Goal: Transaction & Acquisition: Book appointment/travel/reservation

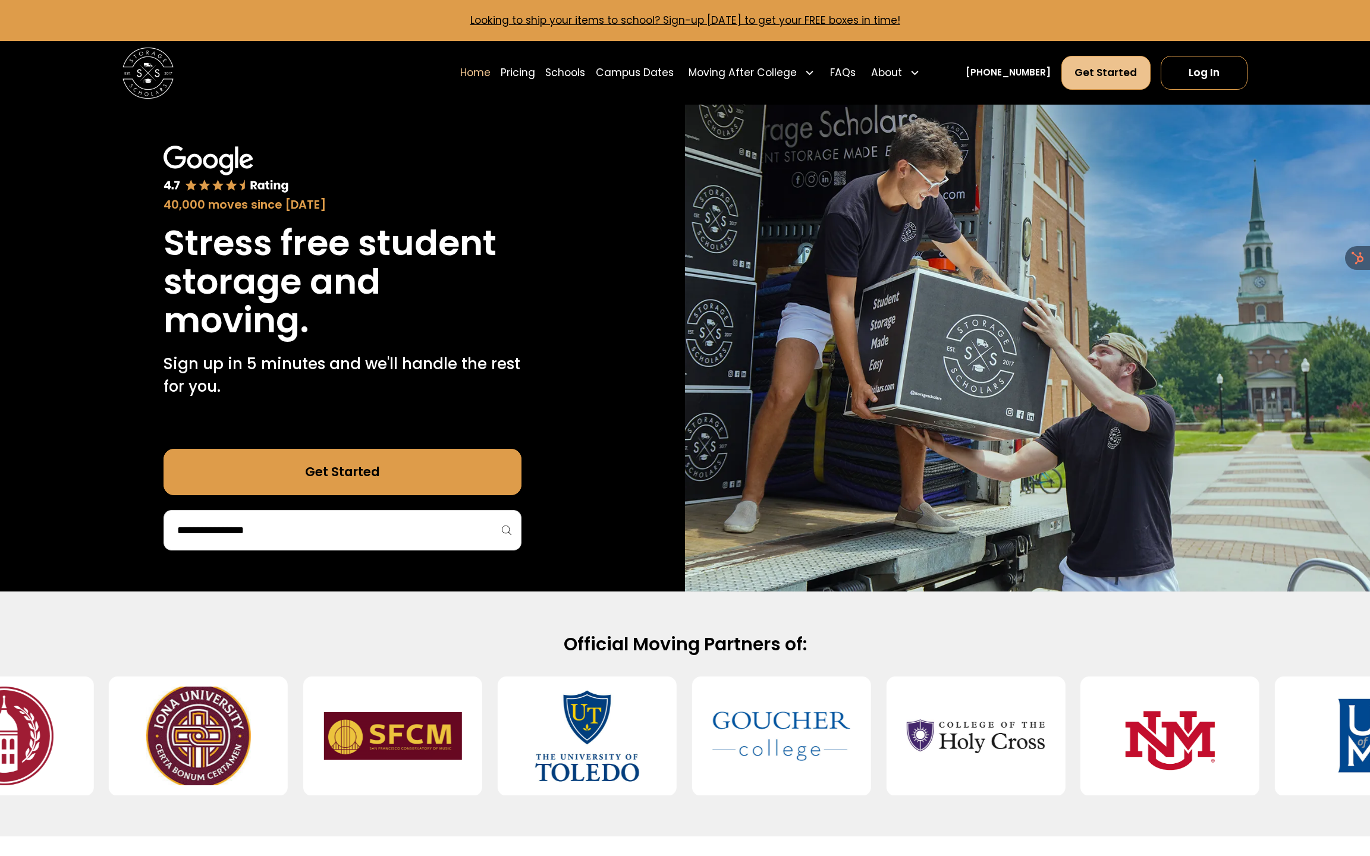
click at [1101, 67] on link "Get Started" at bounding box center [1106, 73] width 89 height 34
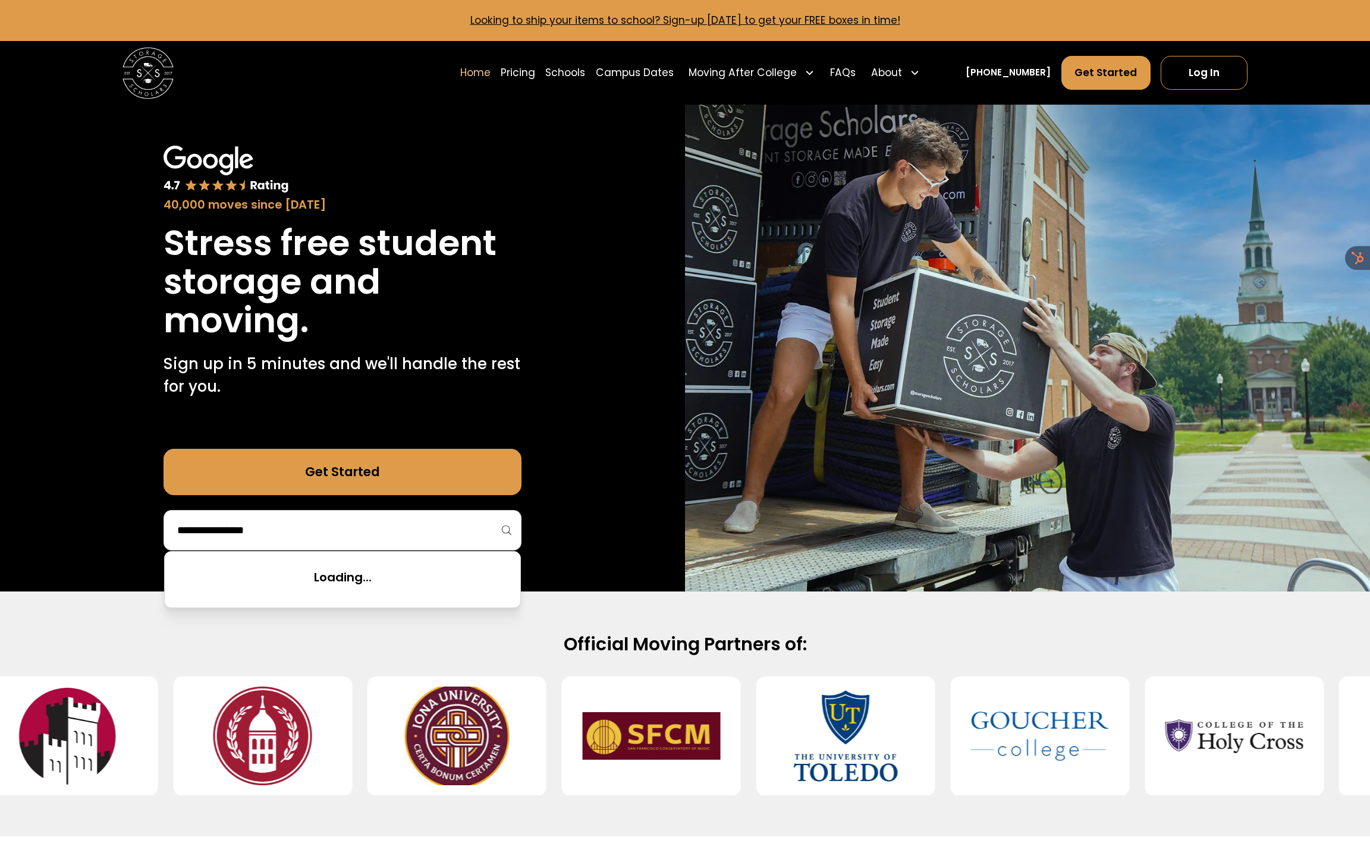
click at [368, 535] on input "search" at bounding box center [342, 530] width 333 height 20
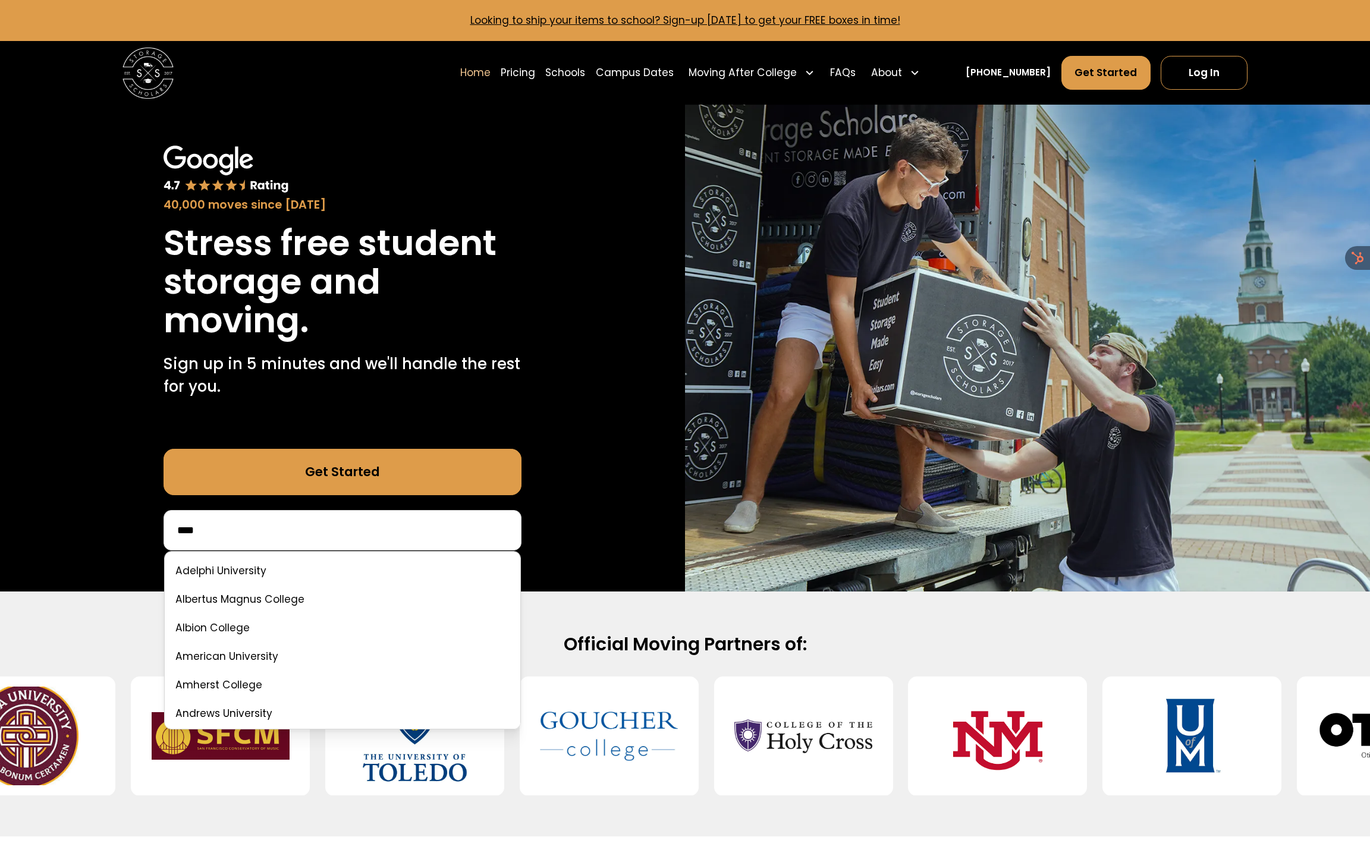
click at [332, 528] on input "****" at bounding box center [342, 530] width 333 height 20
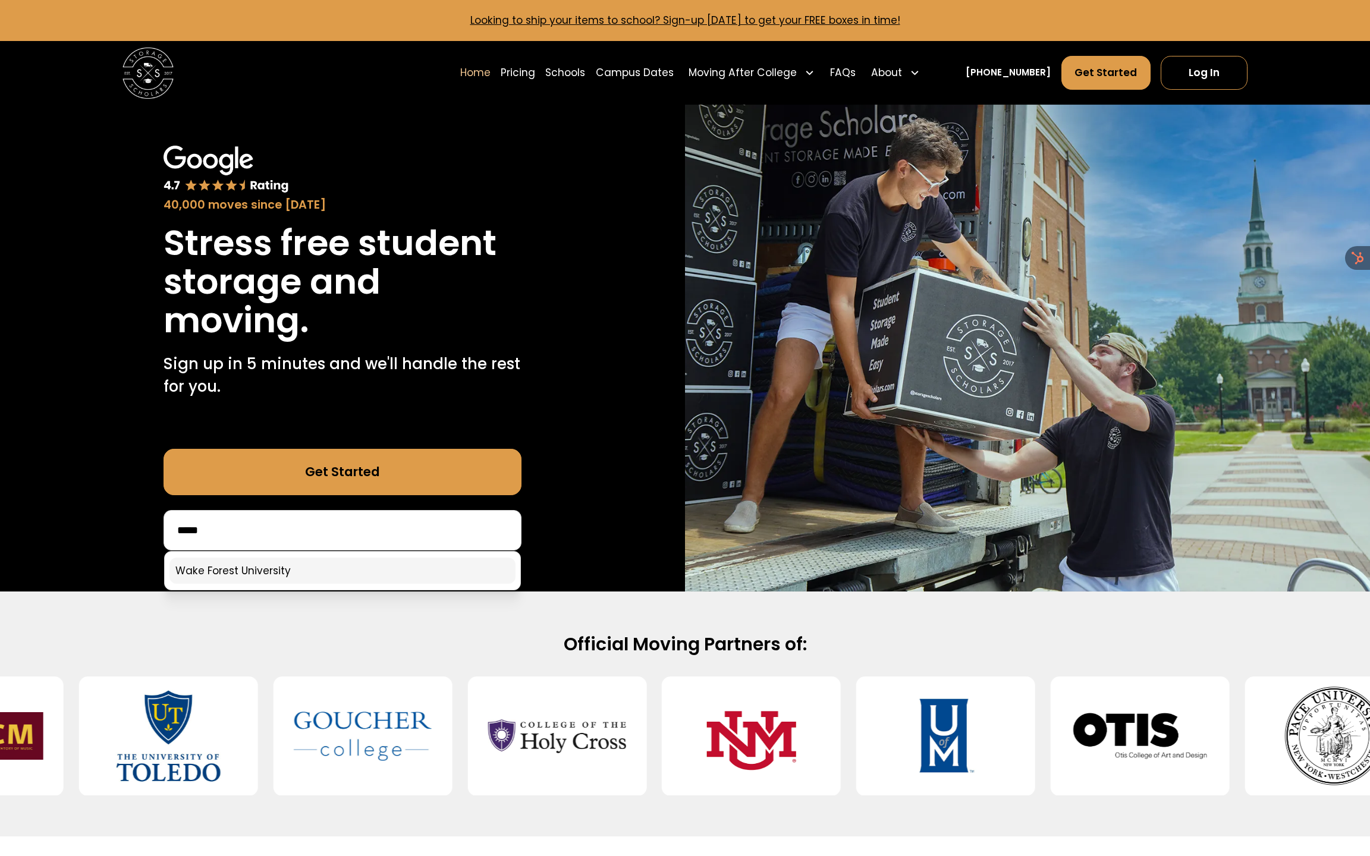
type input "****"
